Goal: Check status: Check status

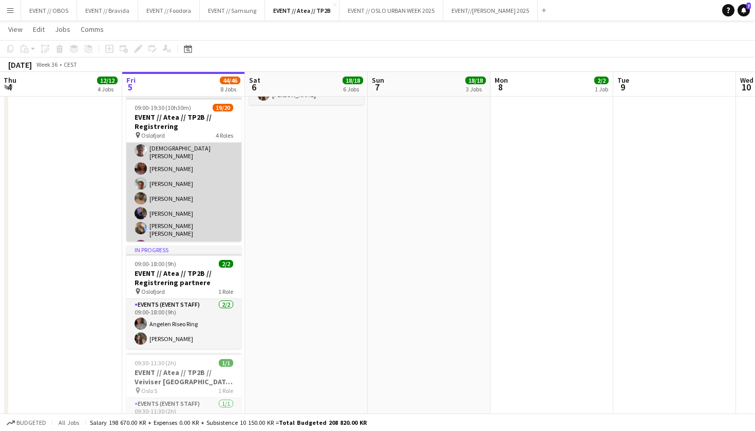
scroll to position [224, 0]
click at [152, 153] on app-card-role "Events (Event Staff) [DATE] 09:00-18:00 (9h) [PERSON_NAME] Mille [PERSON_NAME] …" at bounding box center [183, 159] width 115 height 160
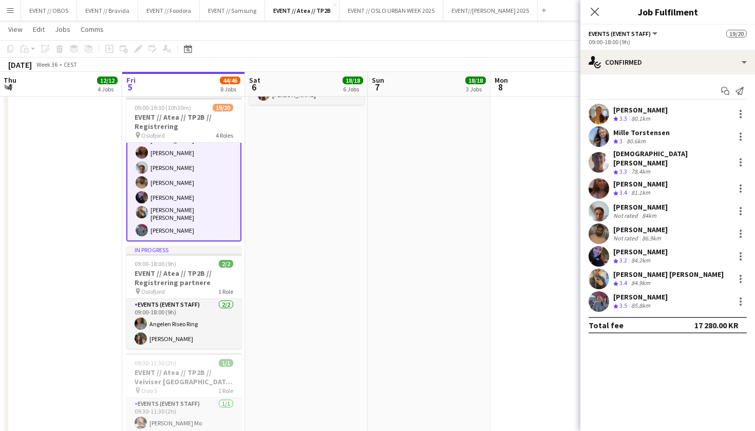
click at [606, 300] on app-user-avatar at bounding box center [598, 301] width 21 height 21
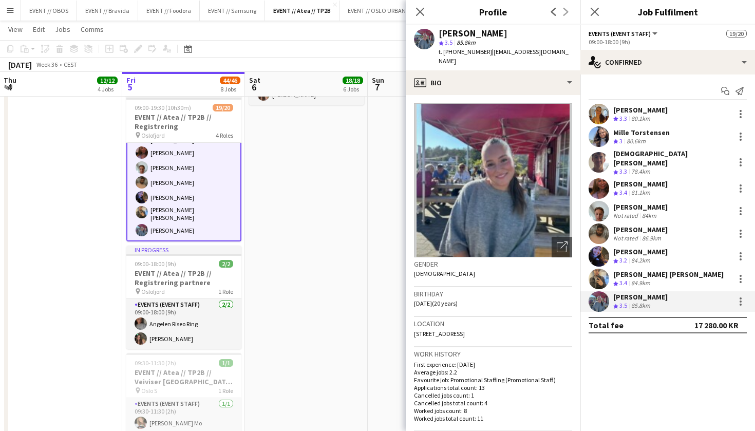
click at [594, 274] on app-user-avatar at bounding box center [598, 279] width 21 height 21
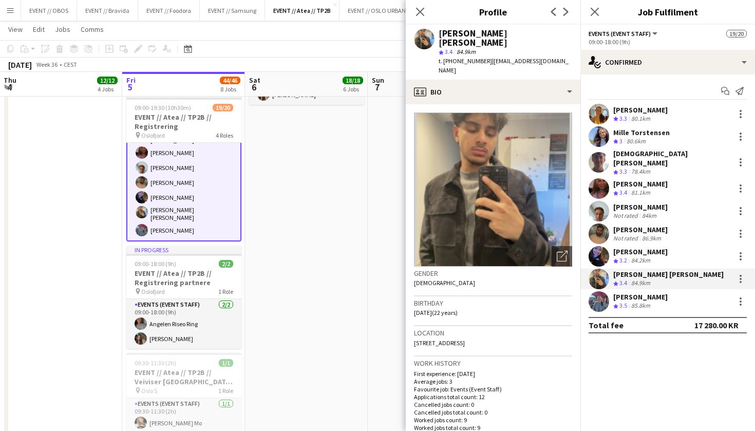
click at [598, 247] on app-user-avatar at bounding box center [598, 256] width 21 height 21
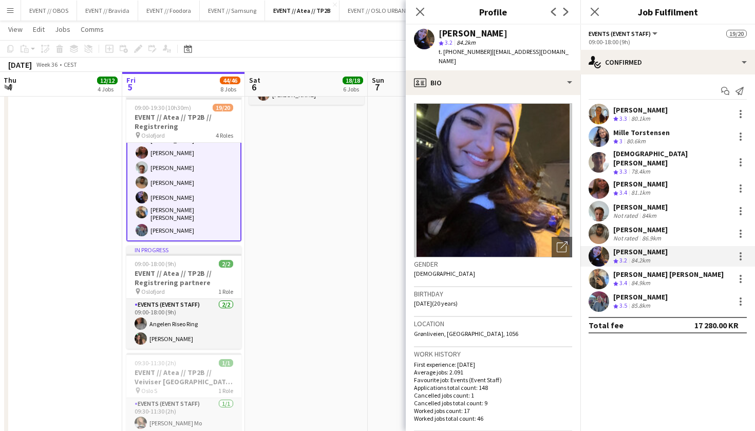
click at [602, 232] on app-user-avatar at bounding box center [598, 233] width 21 height 21
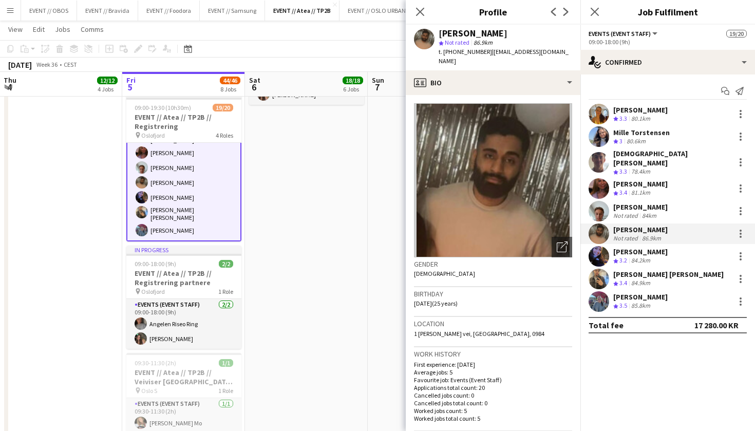
click at [595, 201] on app-user-avatar at bounding box center [598, 211] width 21 height 21
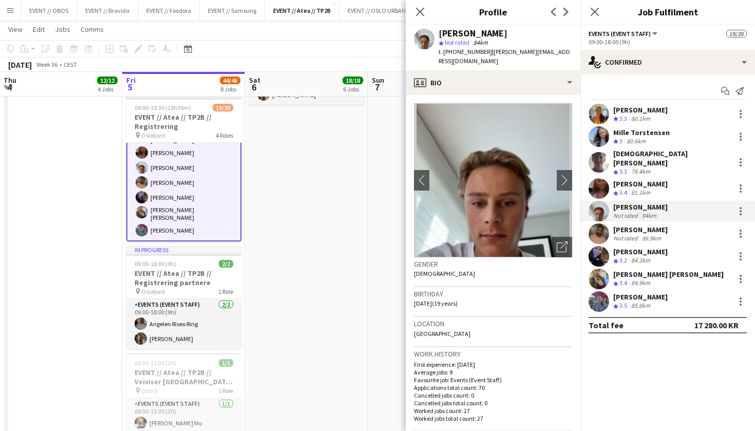
click at [602, 178] on app-user-avatar at bounding box center [598, 188] width 21 height 21
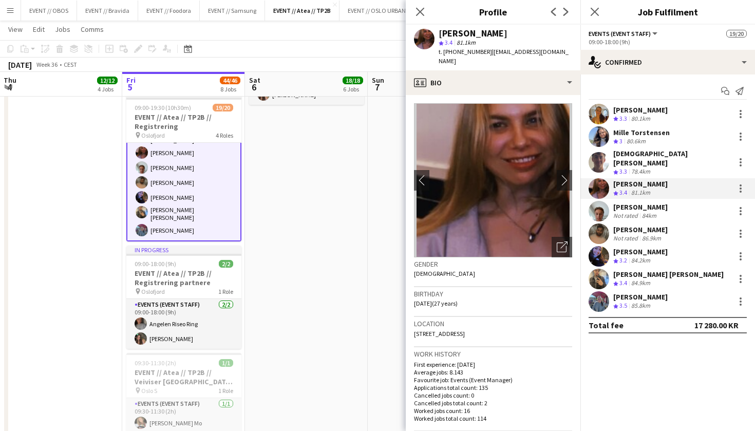
click at [602, 158] on app-user-avatar at bounding box center [598, 162] width 21 height 21
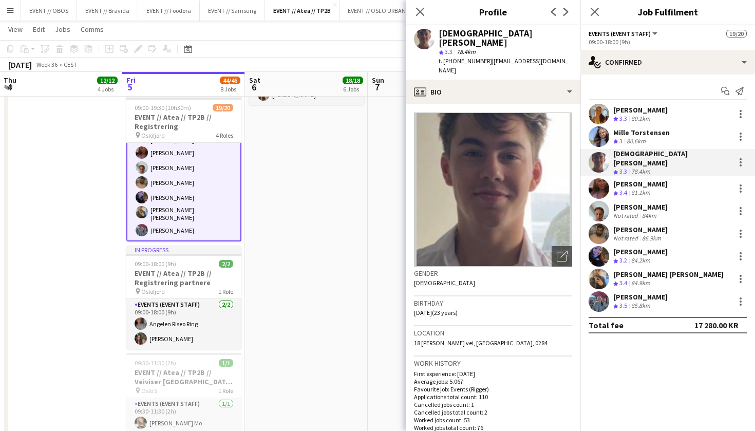
click at [601, 141] on app-user-avatar at bounding box center [598, 136] width 21 height 21
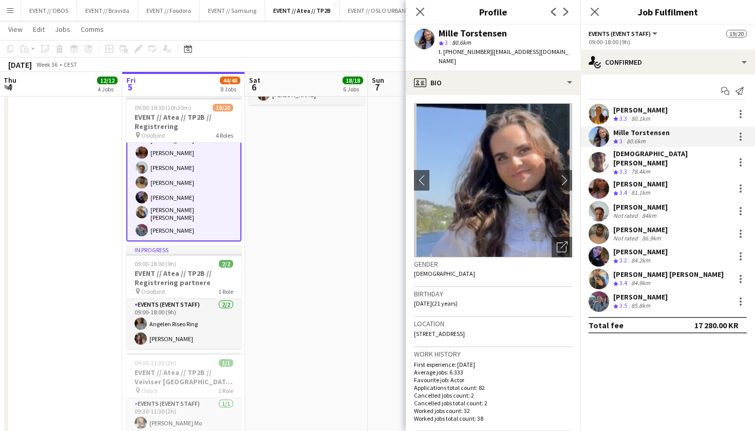
click at [592, 116] on app-user-avatar at bounding box center [598, 114] width 21 height 21
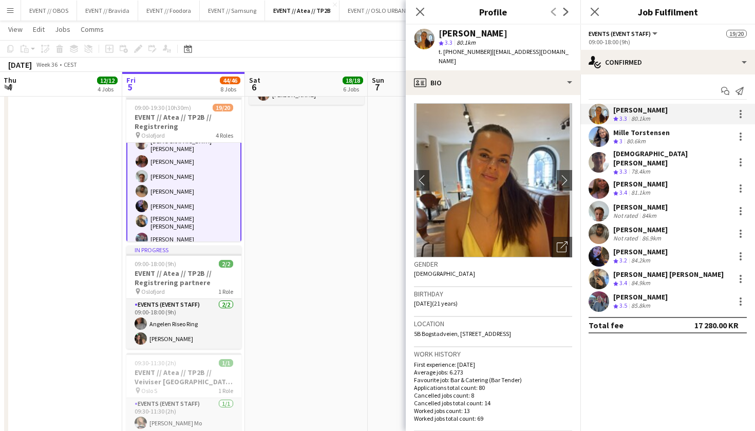
scroll to position [204, 0]
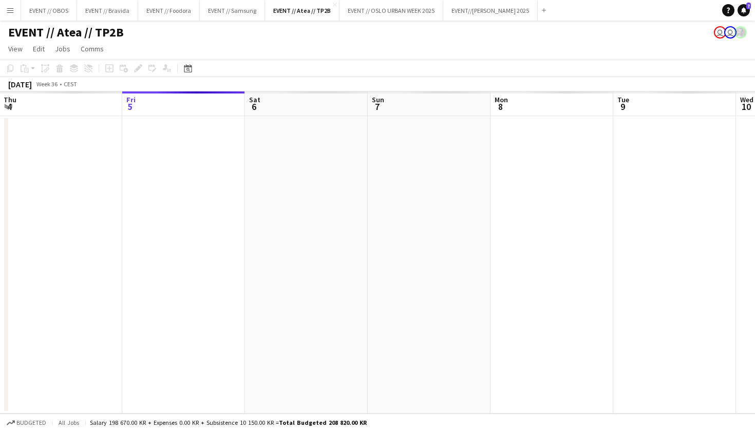
scroll to position [0, 0]
